Goal: Information Seeking & Learning: Learn about a topic

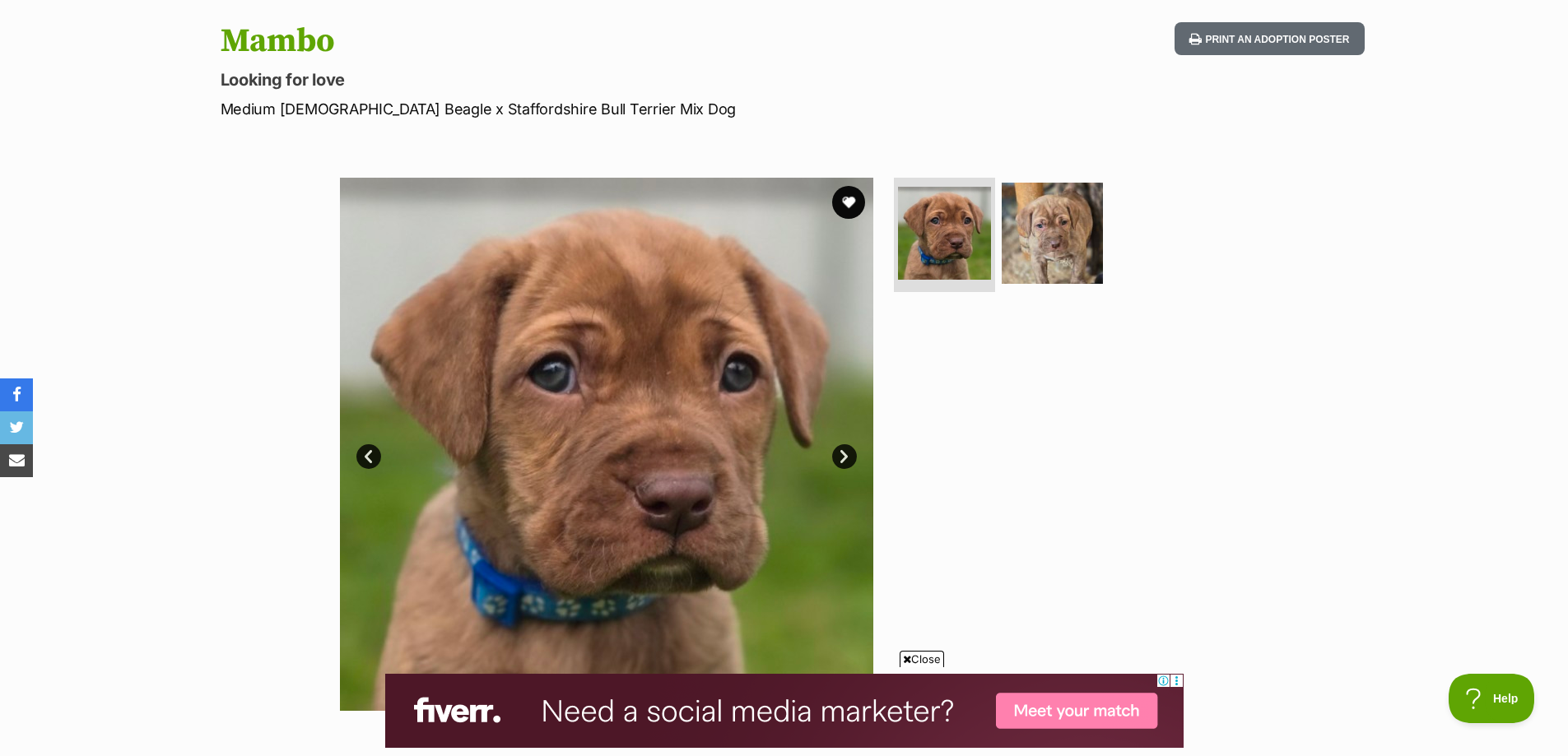
click at [835, 448] on link "Next" at bounding box center [843, 456] width 25 height 25
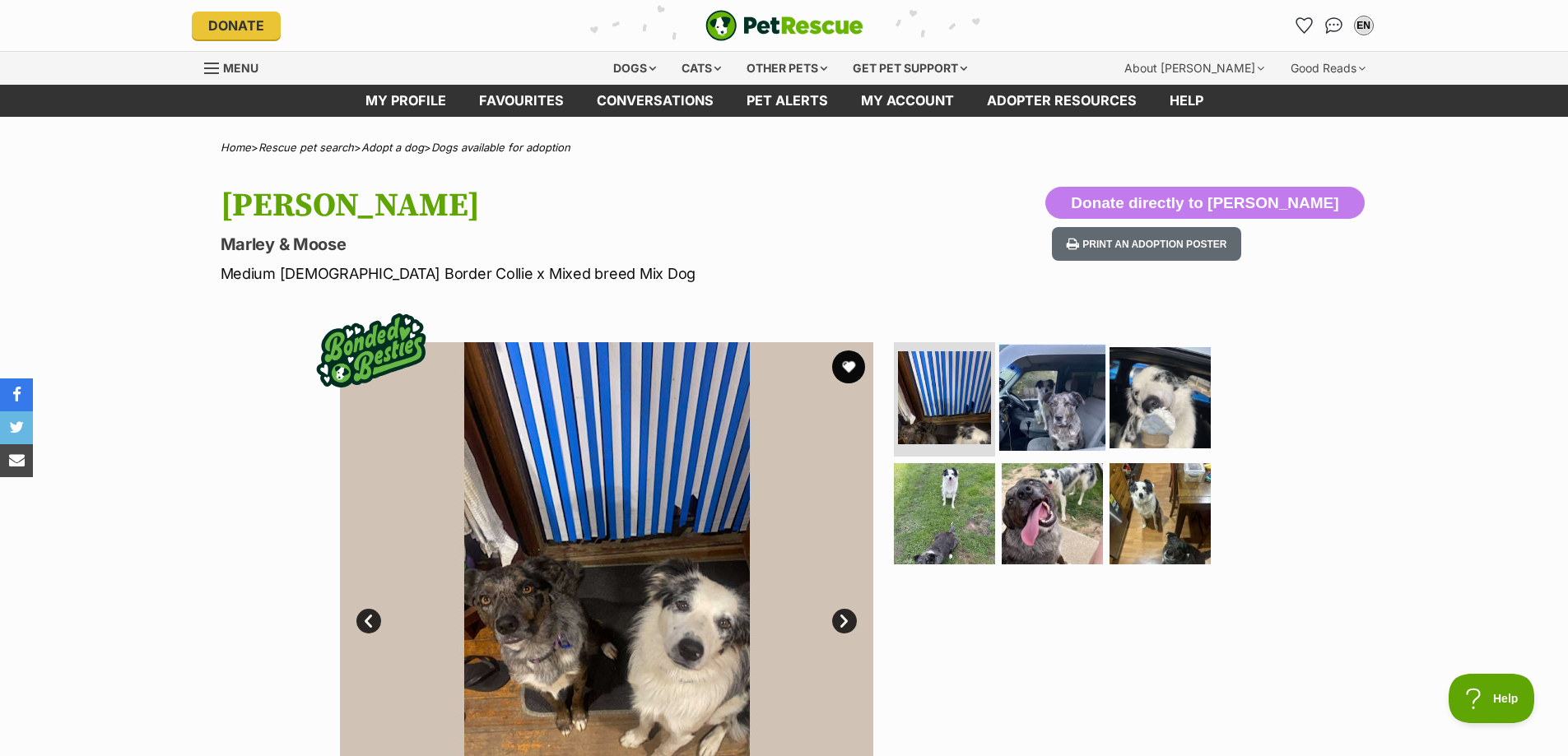
click at [1031, 385] on img at bounding box center [1051, 396] width 106 height 106
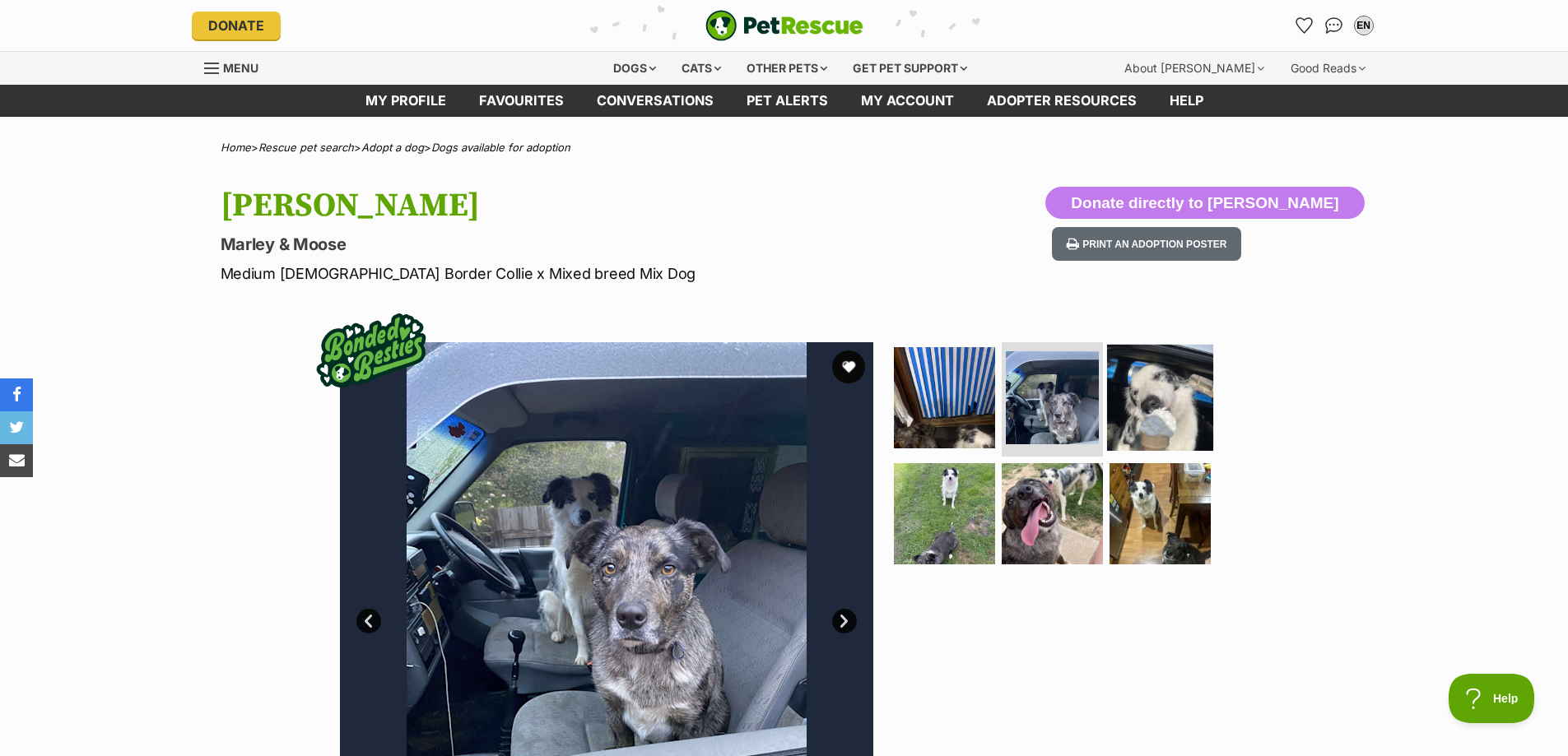
click at [1180, 390] on img at bounding box center [1159, 396] width 106 height 106
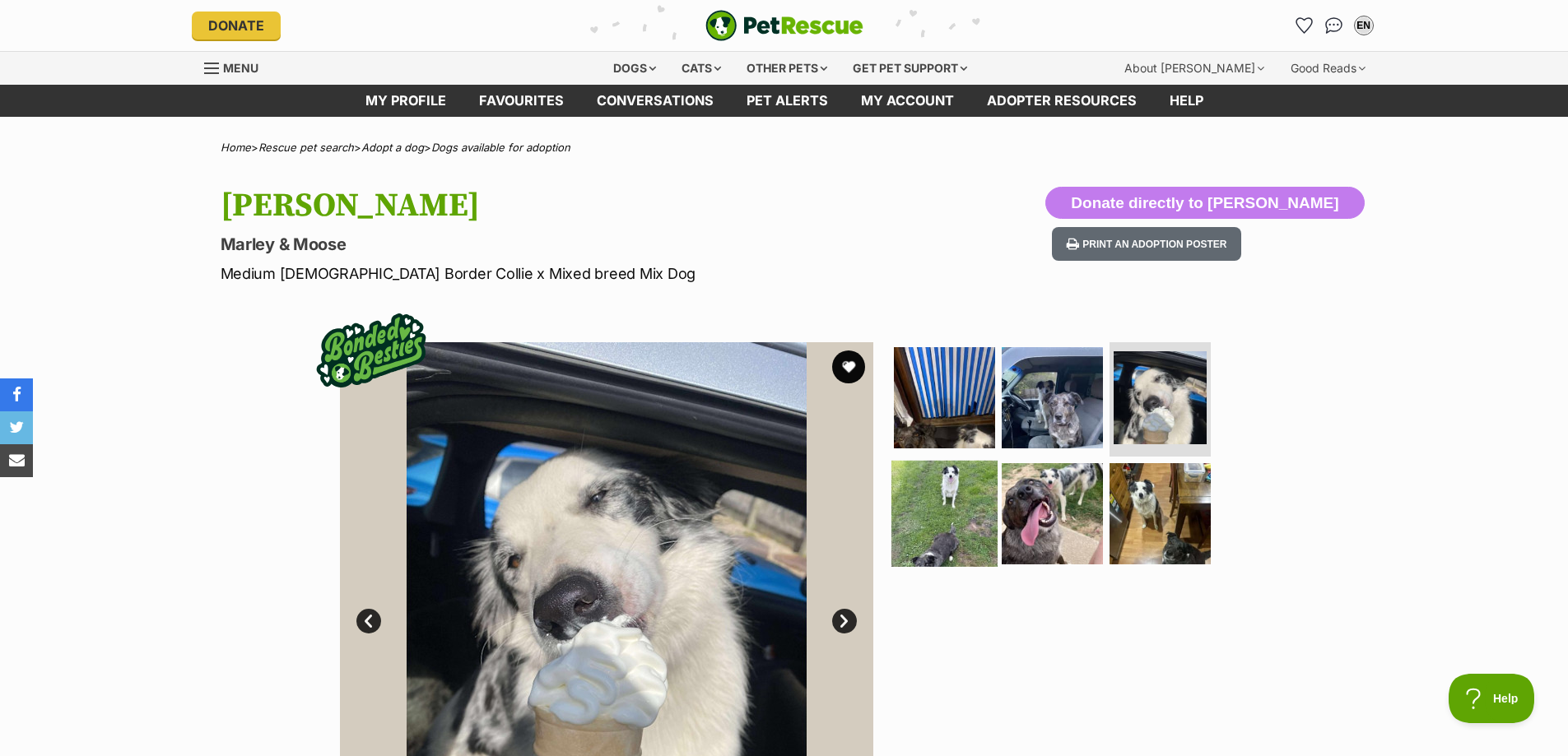
click at [918, 530] on img at bounding box center [943, 514] width 106 height 106
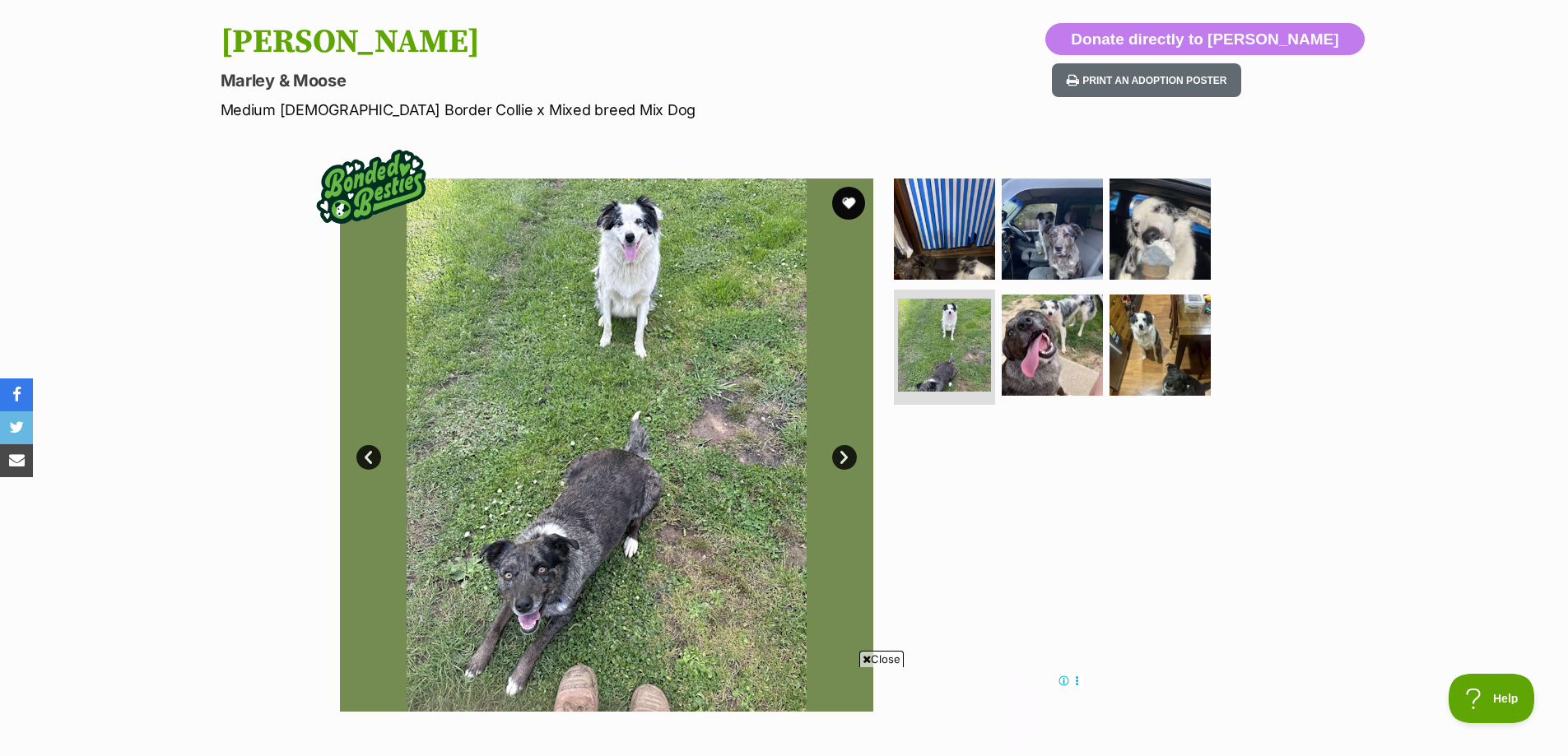
scroll to position [164, 0]
click at [1041, 367] on img at bounding box center [1051, 343] width 106 height 106
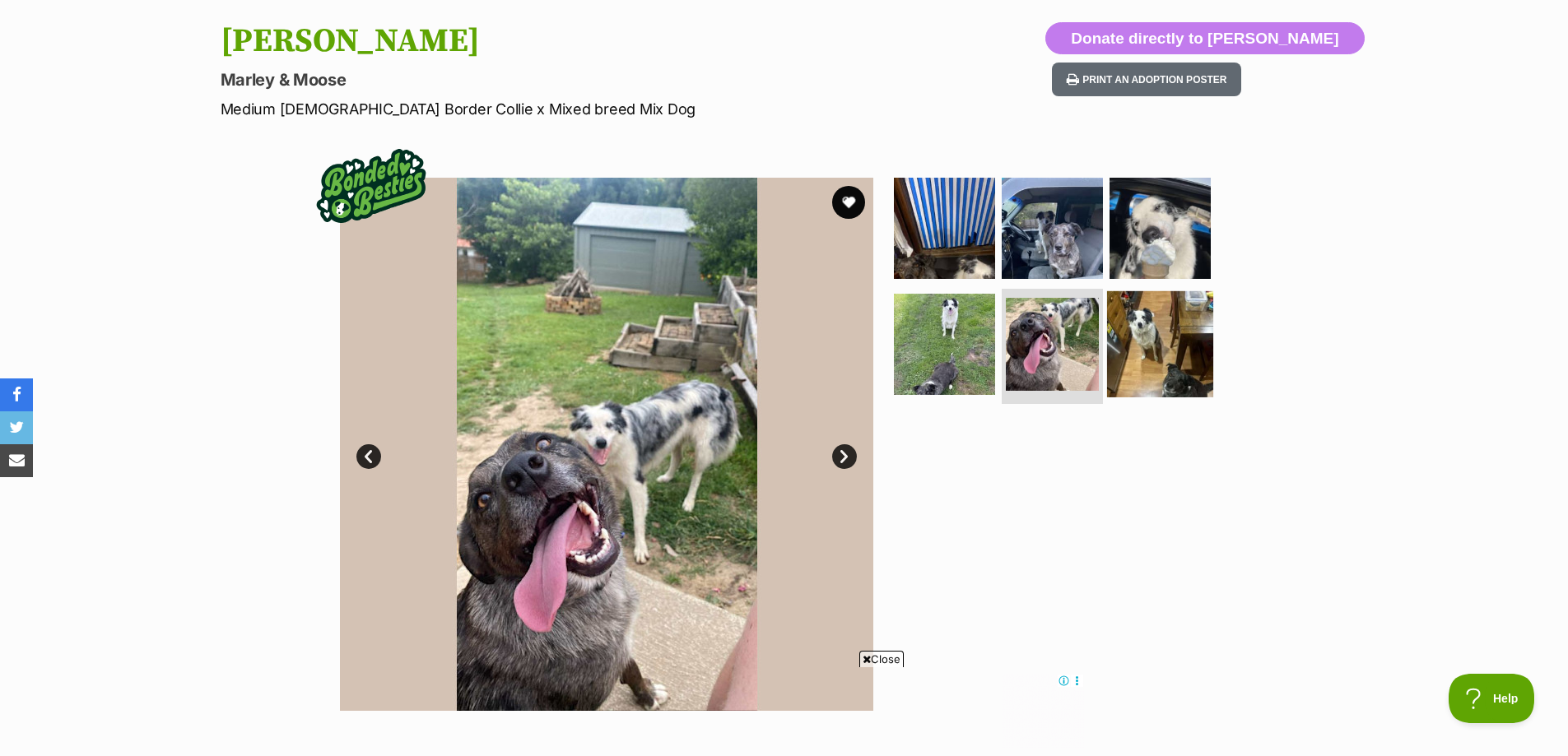
click at [1129, 358] on img at bounding box center [1159, 343] width 106 height 106
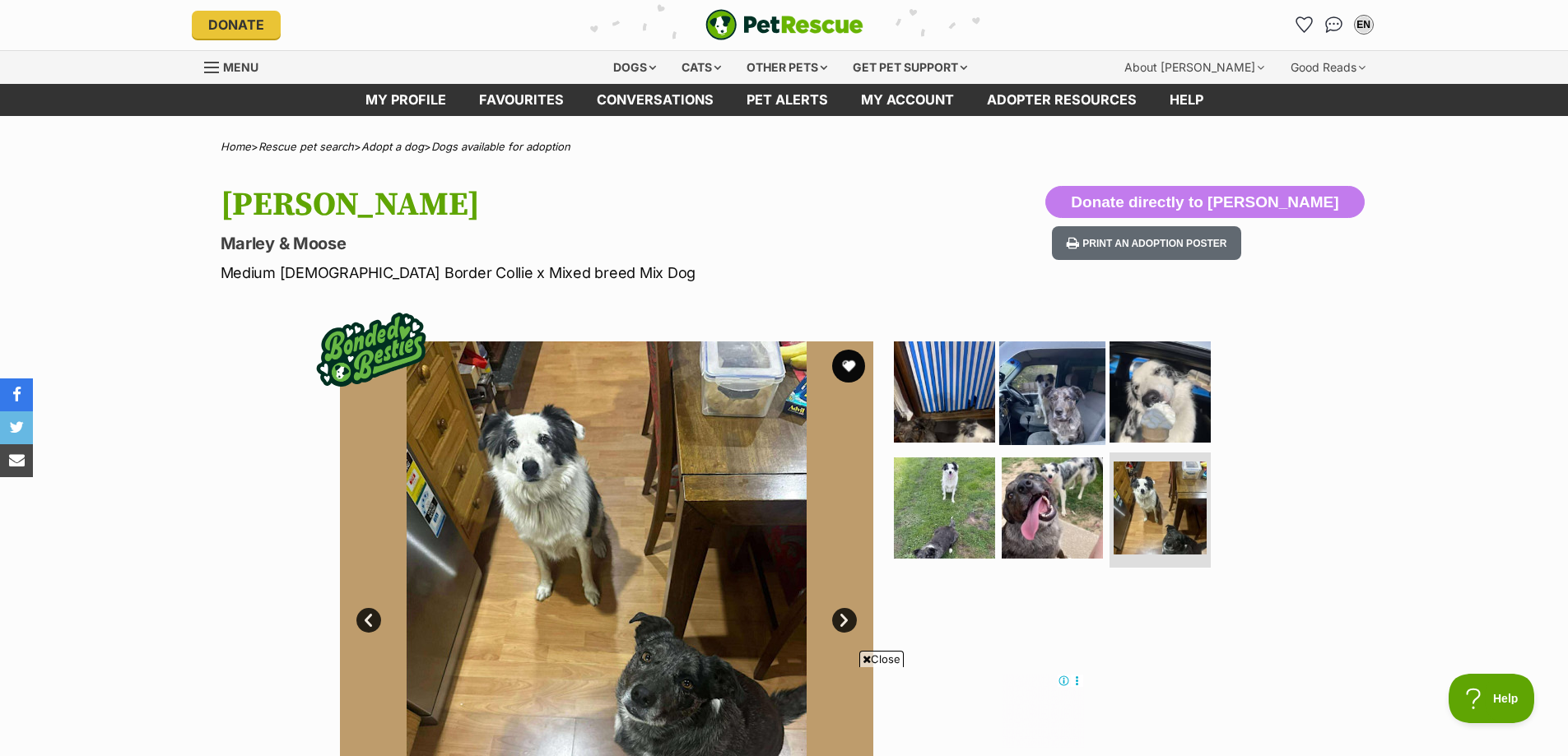
scroll to position [0, 0]
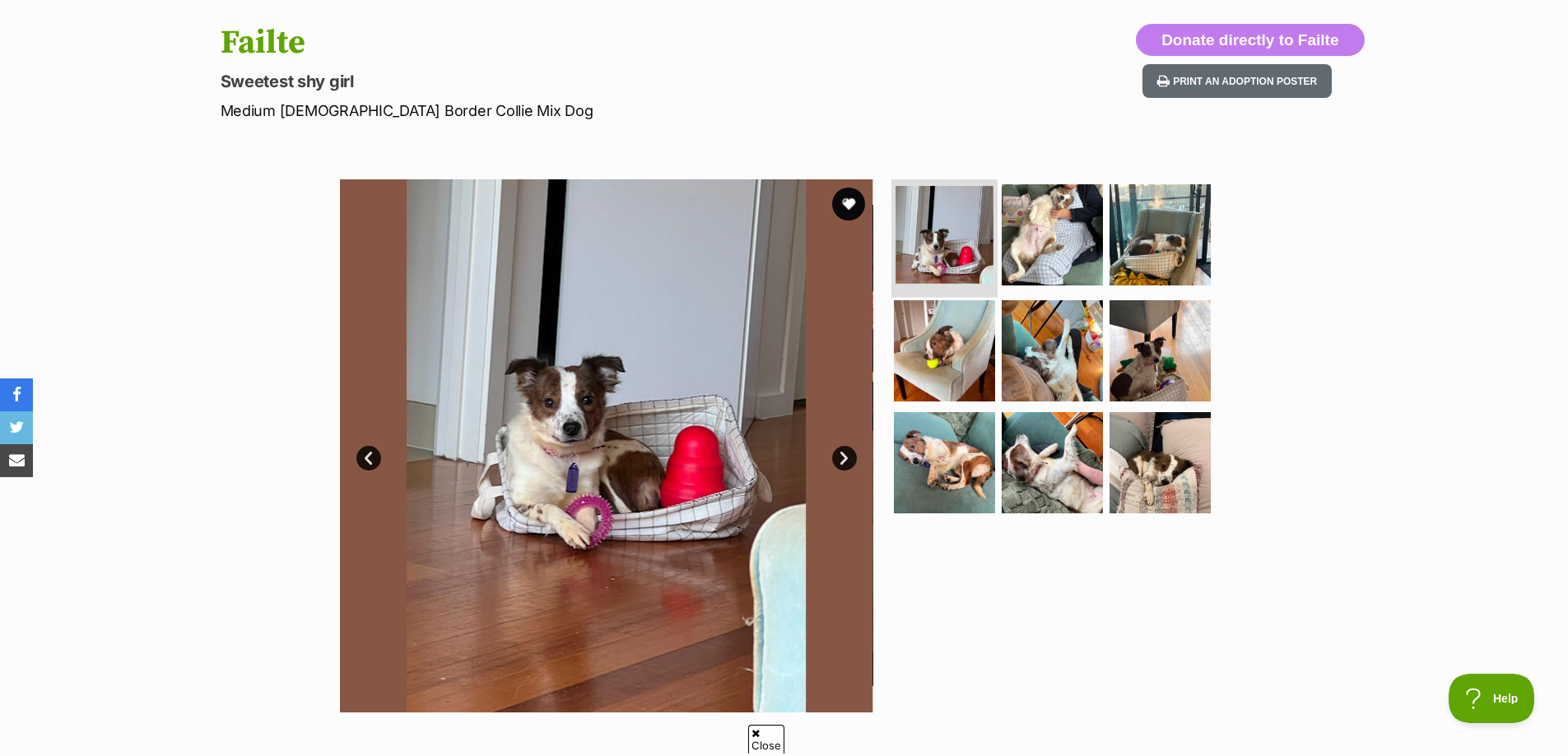
scroll to position [164, 0]
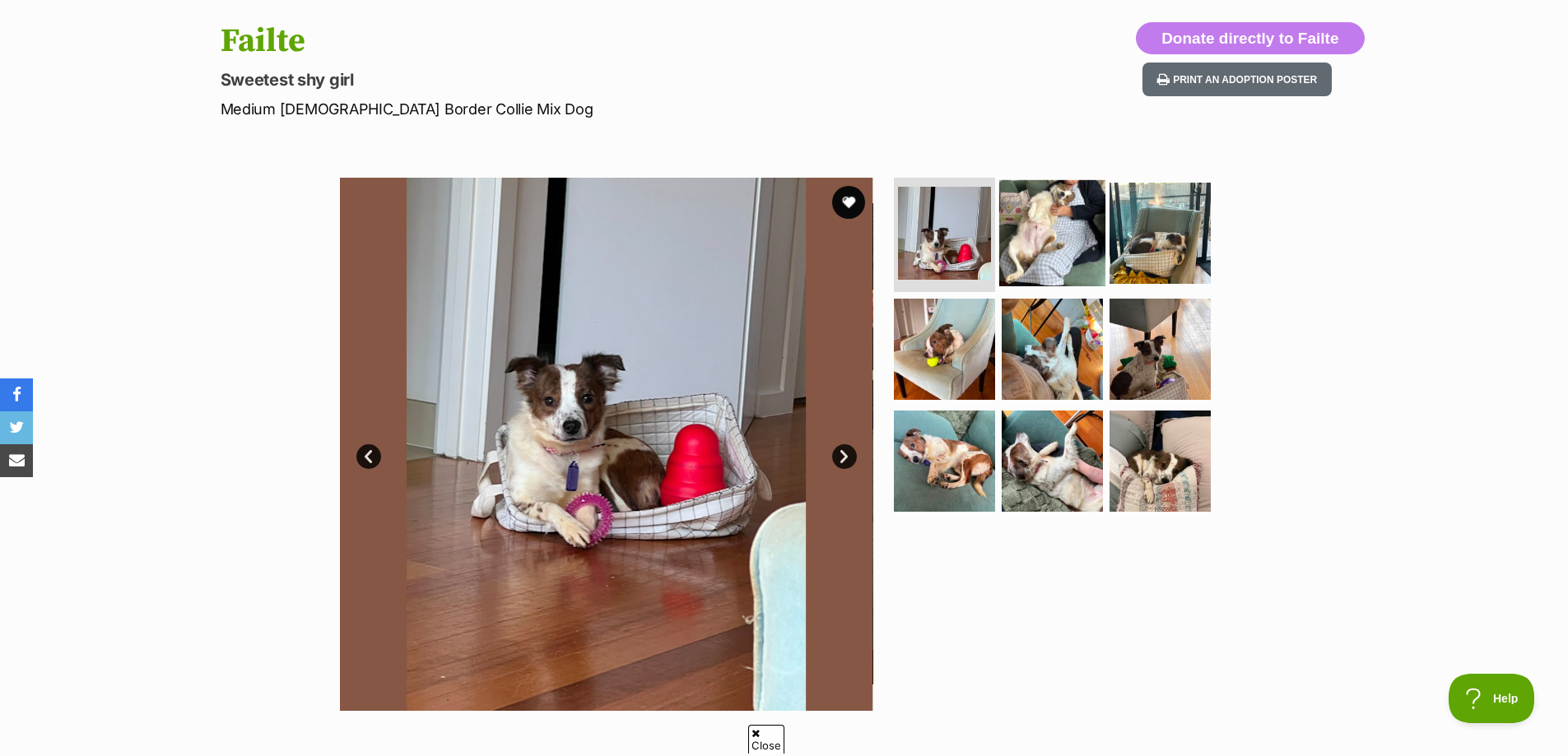
click at [1053, 217] on img at bounding box center [1051, 232] width 106 height 106
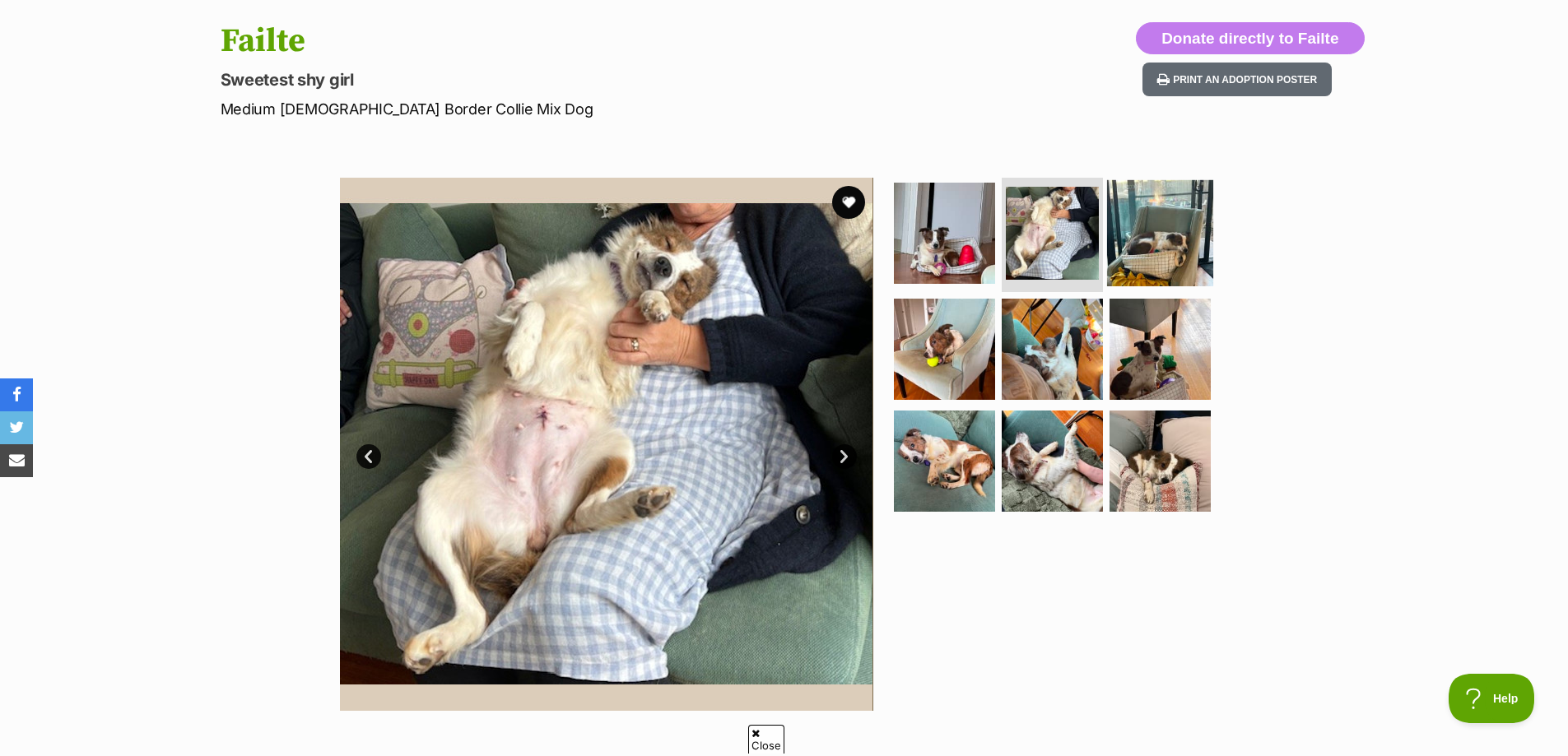
click at [1139, 234] on img at bounding box center [1159, 232] width 106 height 106
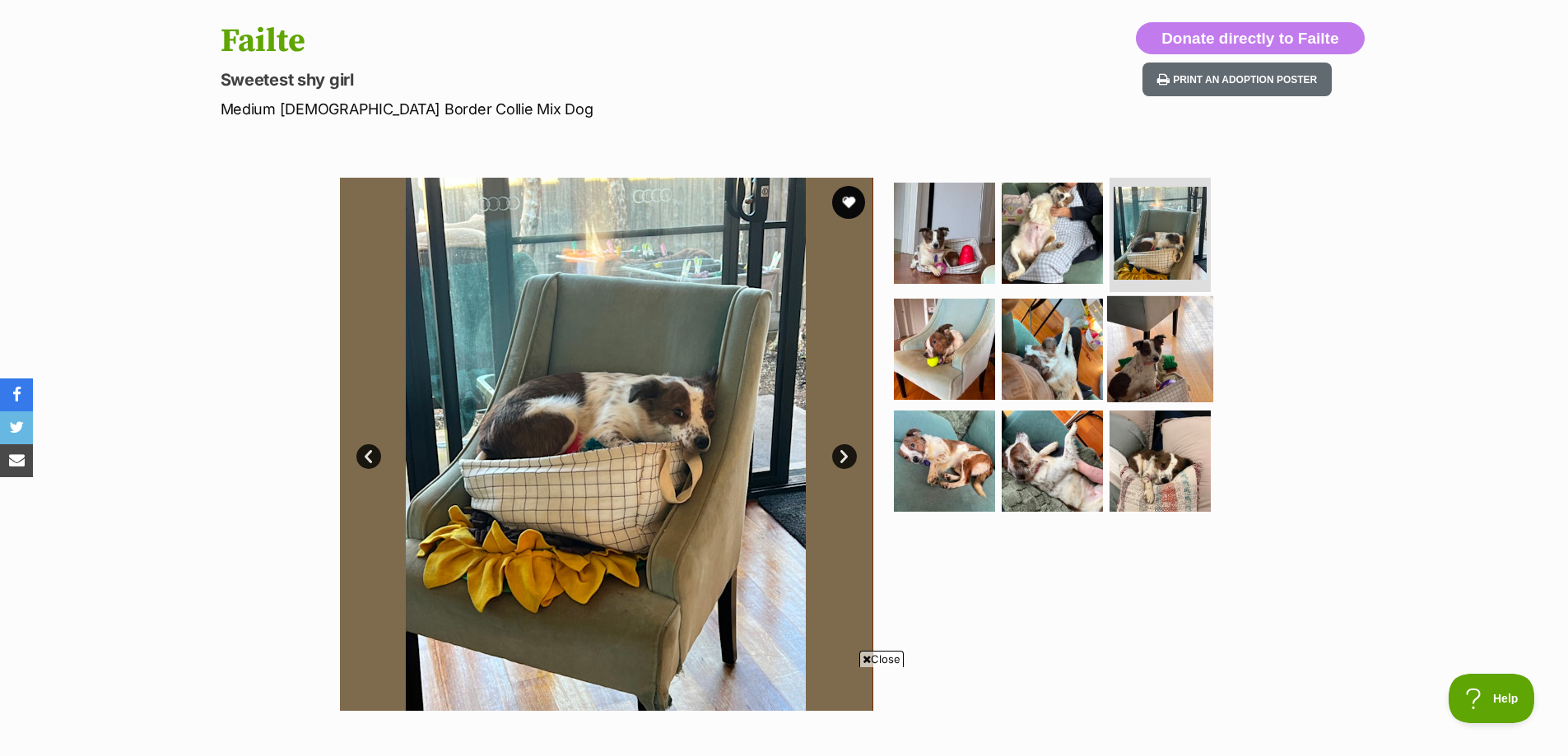
scroll to position [0, 0]
click at [1129, 317] on img at bounding box center [1159, 348] width 106 height 106
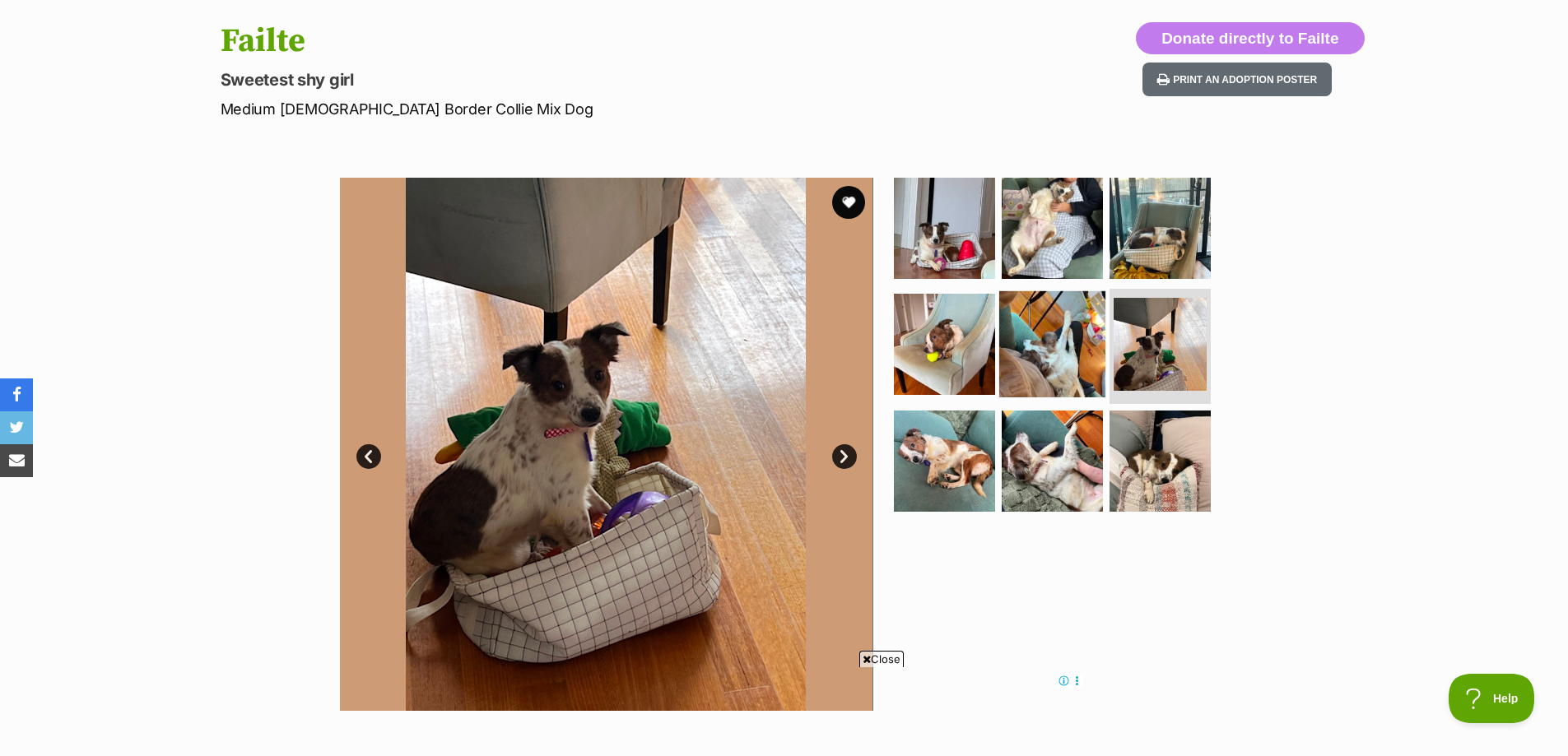
click at [1079, 336] on img at bounding box center [1051, 343] width 106 height 106
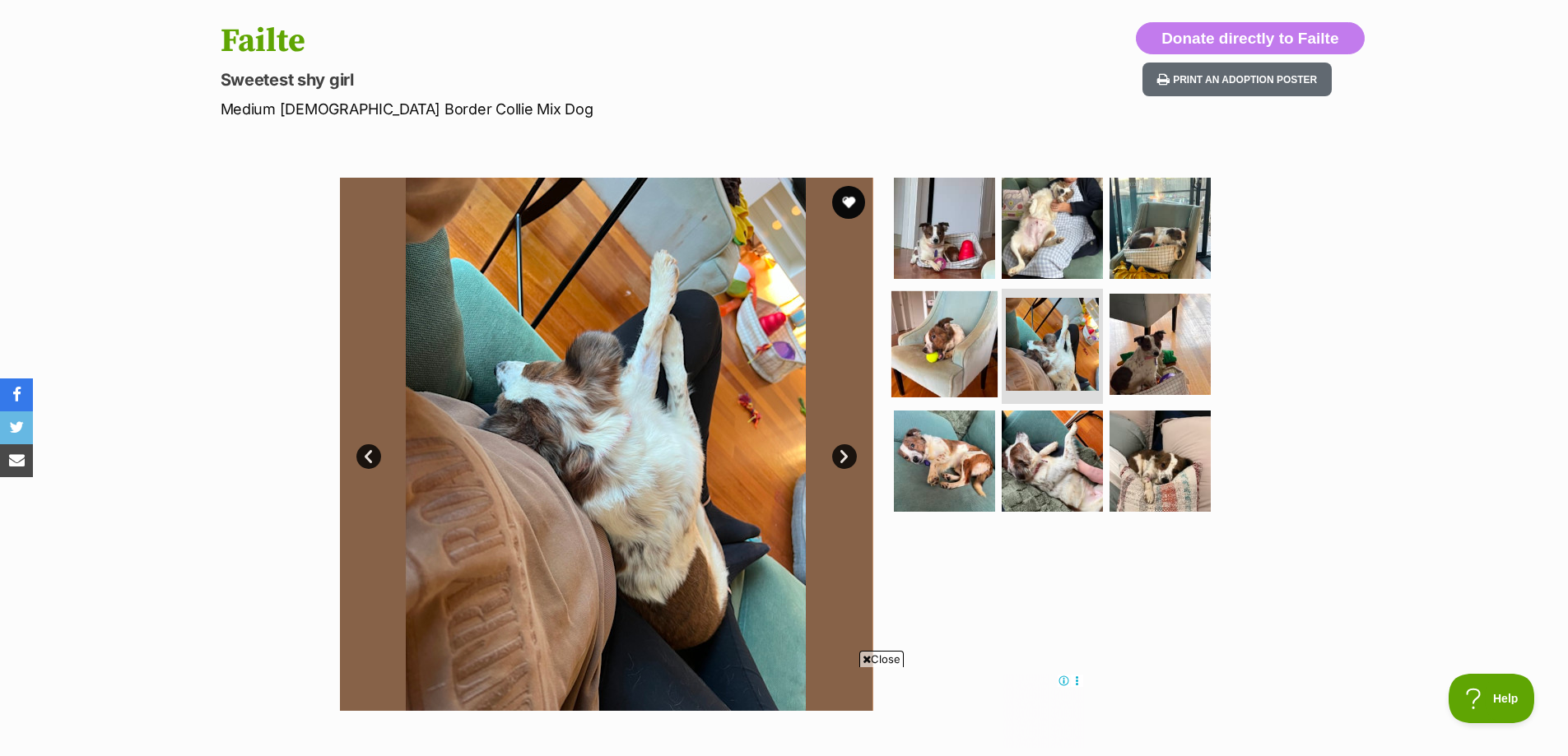
click at [928, 347] on img at bounding box center [943, 343] width 106 height 106
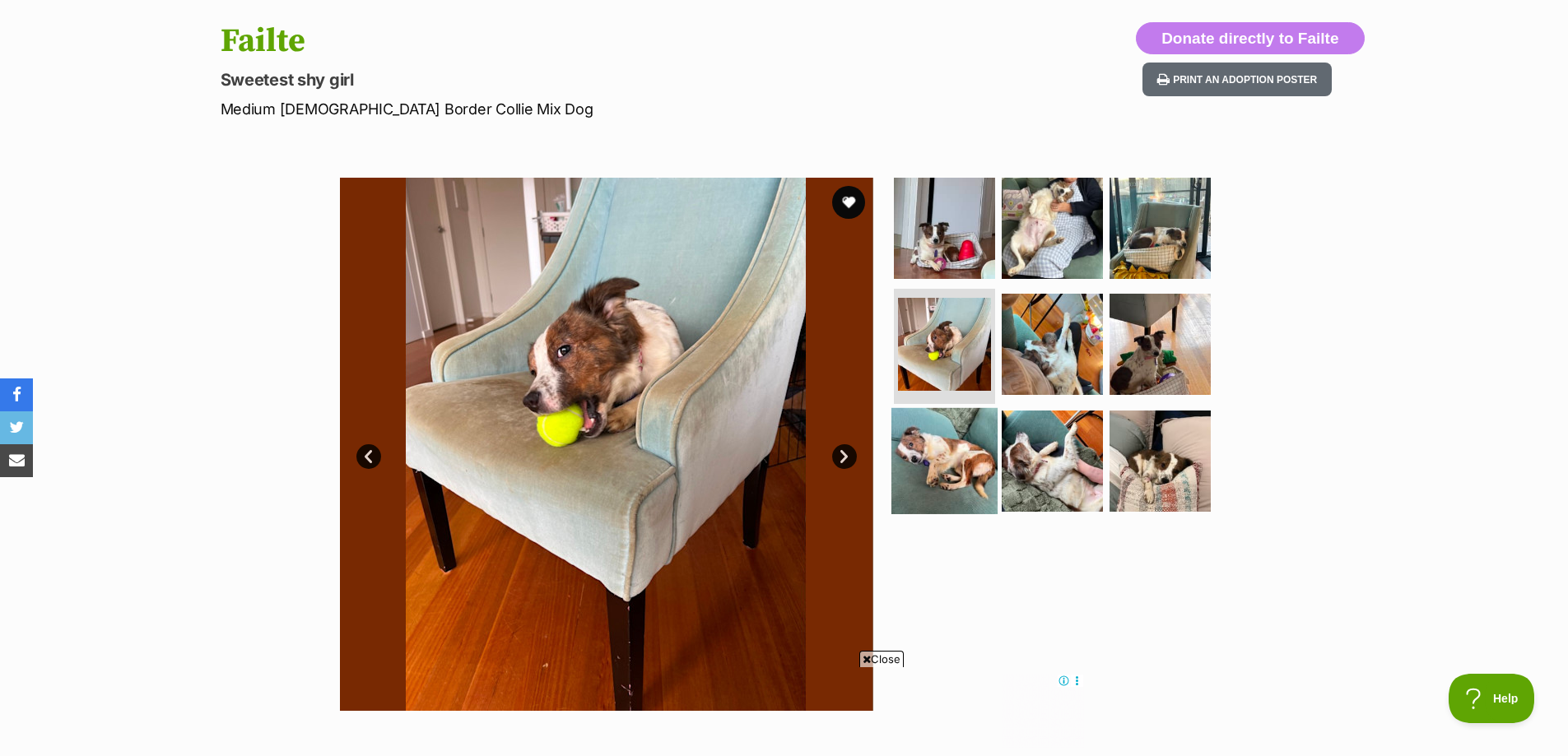
click at [941, 464] on img at bounding box center [943, 460] width 106 height 106
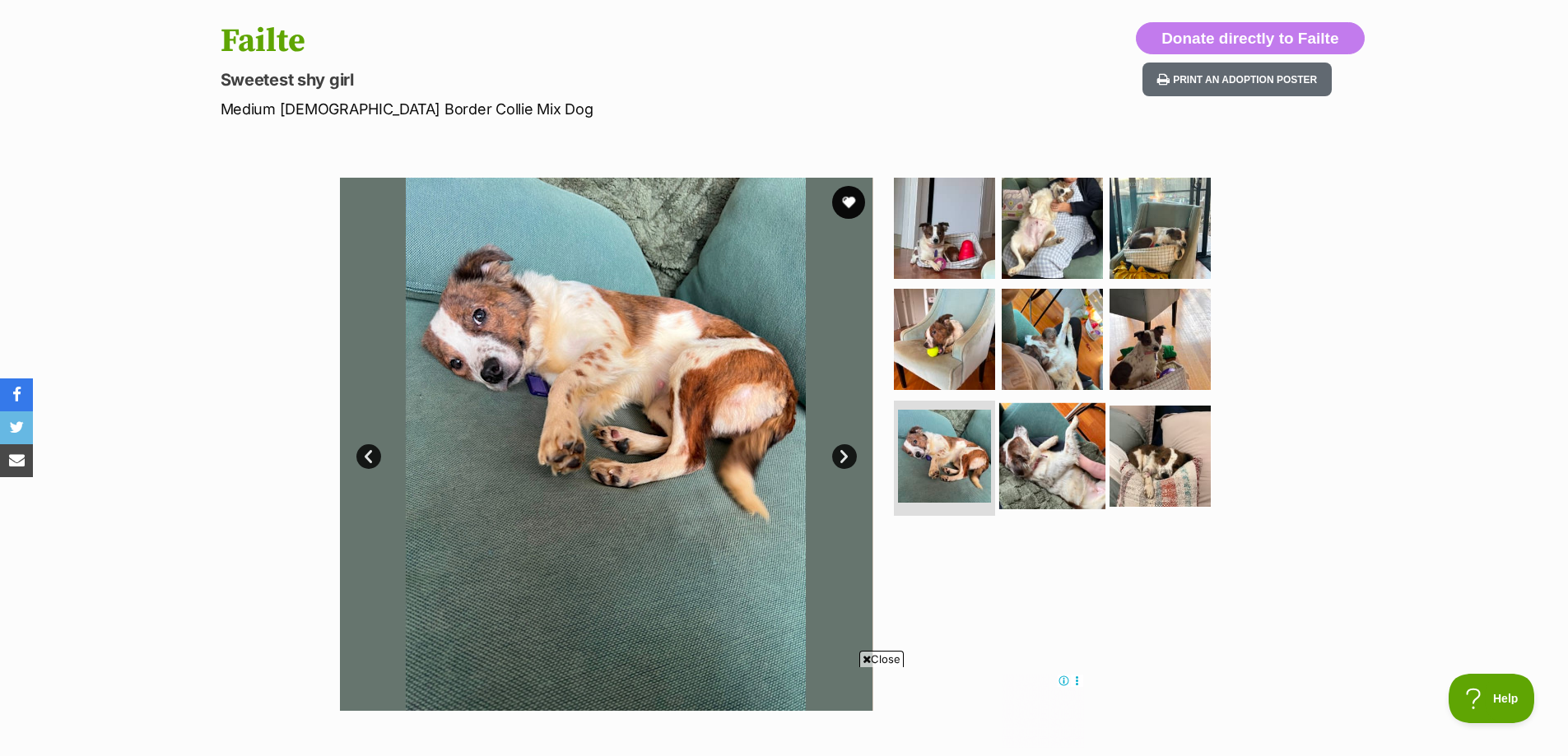
click at [1019, 464] on img at bounding box center [1051, 455] width 106 height 106
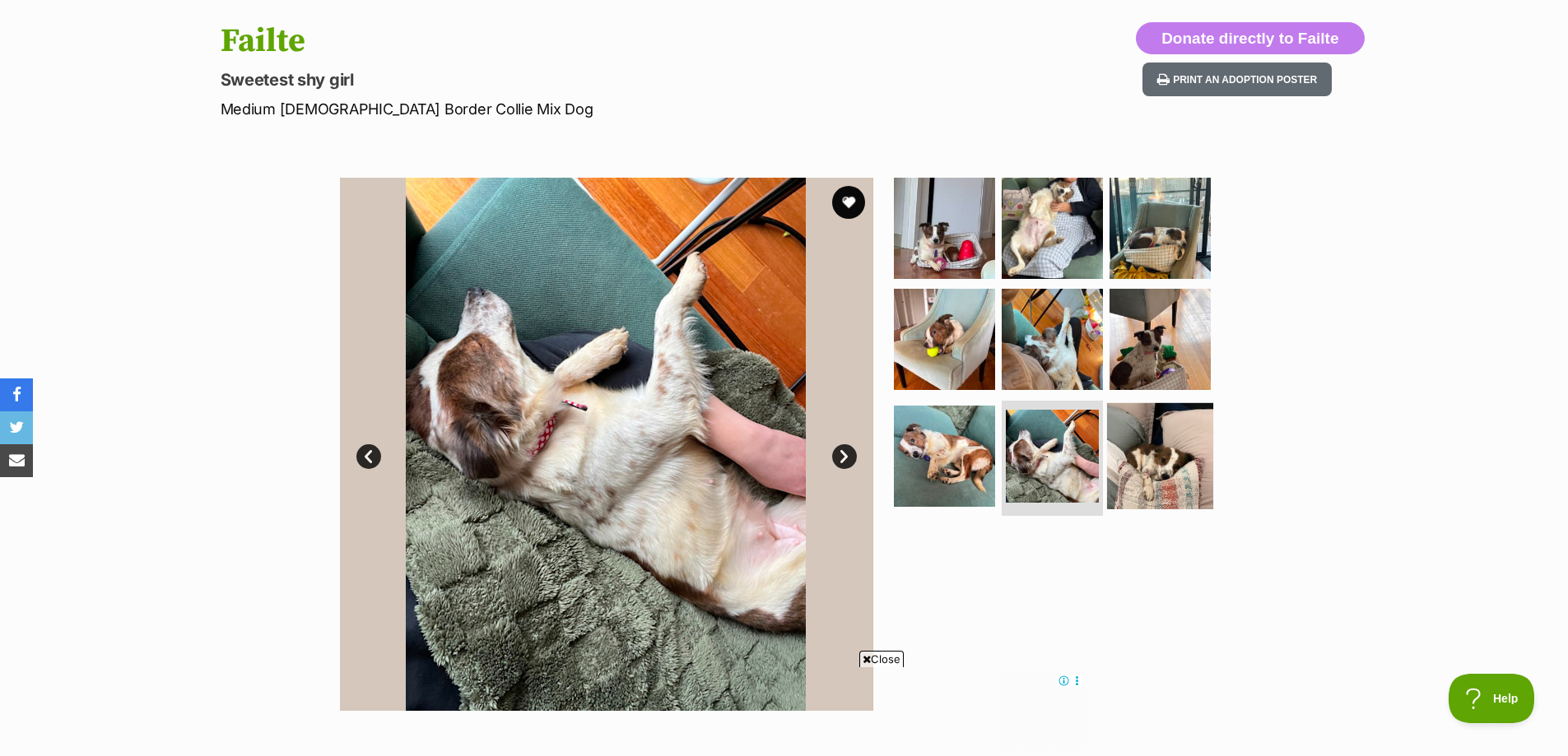
click at [1137, 469] on img at bounding box center [1159, 455] width 106 height 106
